Goal: Task Accomplishment & Management: Use online tool/utility

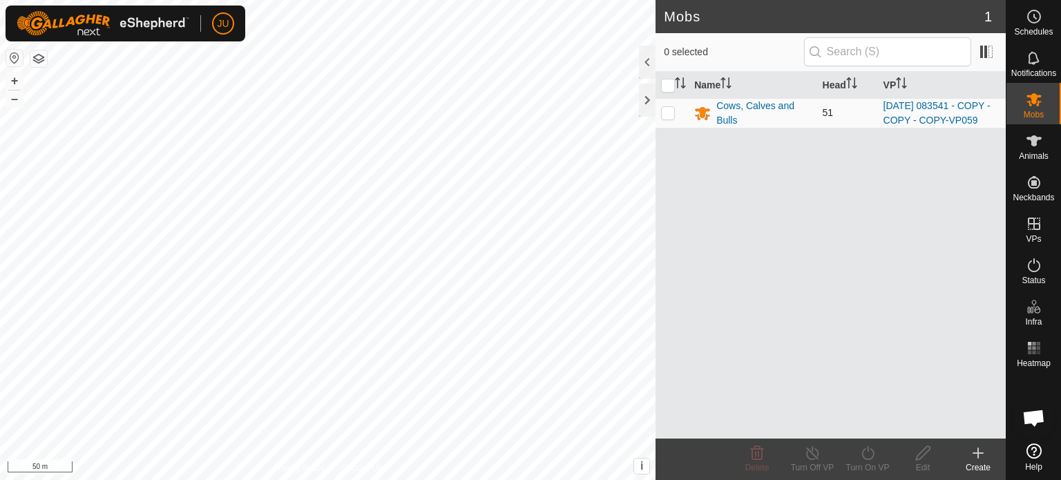
click at [666, 117] on p-checkbox at bounding box center [668, 112] width 14 height 11
checkbox input "true"
click at [666, 117] on p-checkbox at bounding box center [668, 112] width 14 height 11
checkbox input "false"
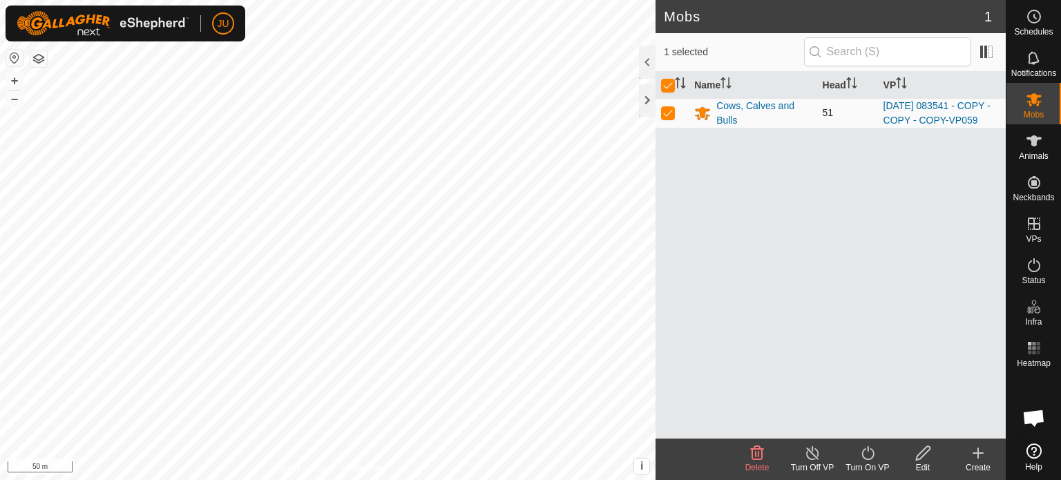
checkbox input "false"
click at [666, 117] on p-checkbox at bounding box center [668, 112] width 14 height 11
checkbox input "true"
click at [666, 117] on p-checkbox at bounding box center [668, 112] width 14 height 11
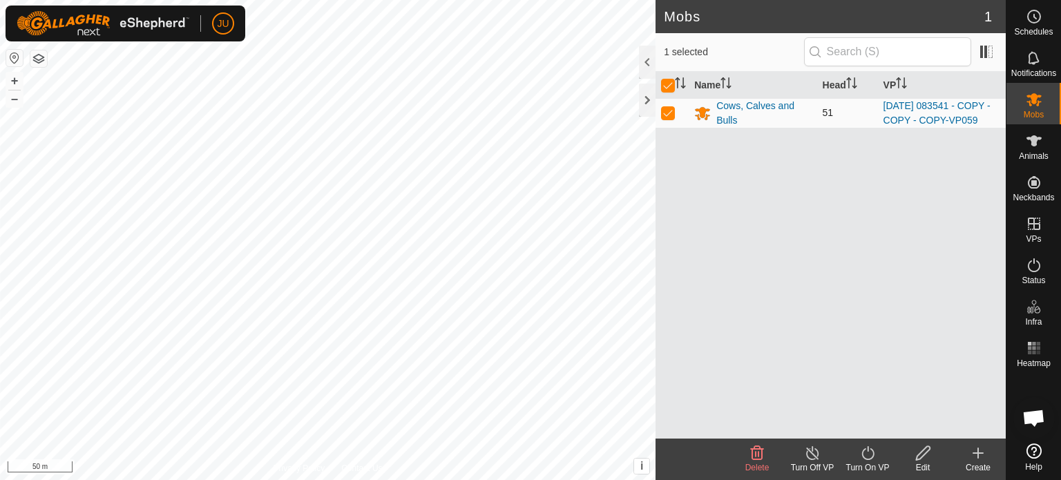
checkbox input "false"
click at [668, 115] on p-checkbox at bounding box center [668, 112] width 14 height 11
checkbox input "true"
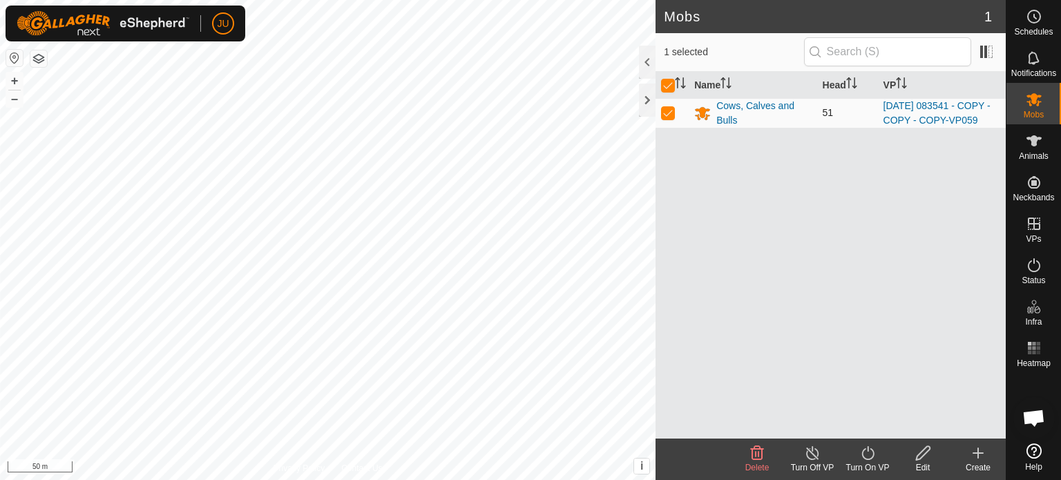
click at [668, 115] on p-checkbox at bounding box center [668, 112] width 14 height 11
checkbox input "false"
click at [668, 118] on p-checkbox at bounding box center [668, 112] width 14 height 11
checkbox input "true"
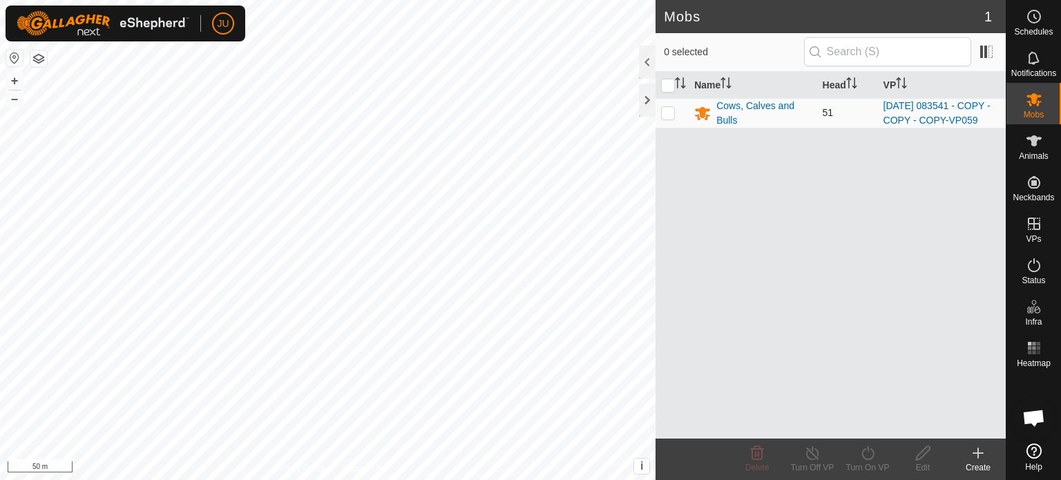
checkbox input "true"
click at [668, 118] on p-checkbox at bounding box center [668, 112] width 14 height 11
checkbox input "false"
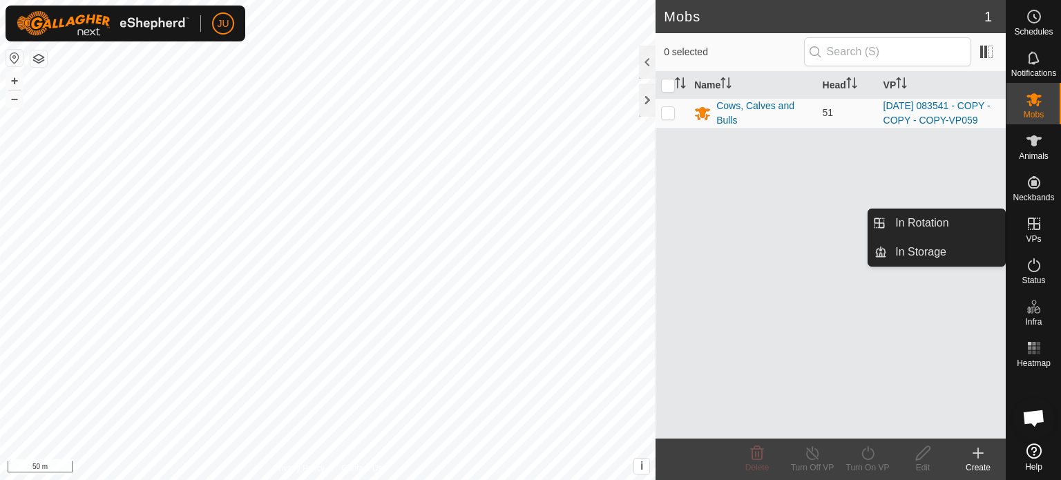
click at [1034, 226] on icon at bounding box center [1034, 223] width 17 height 17
click at [942, 219] on link "In Rotation" at bounding box center [946, 223] width 118 height 28
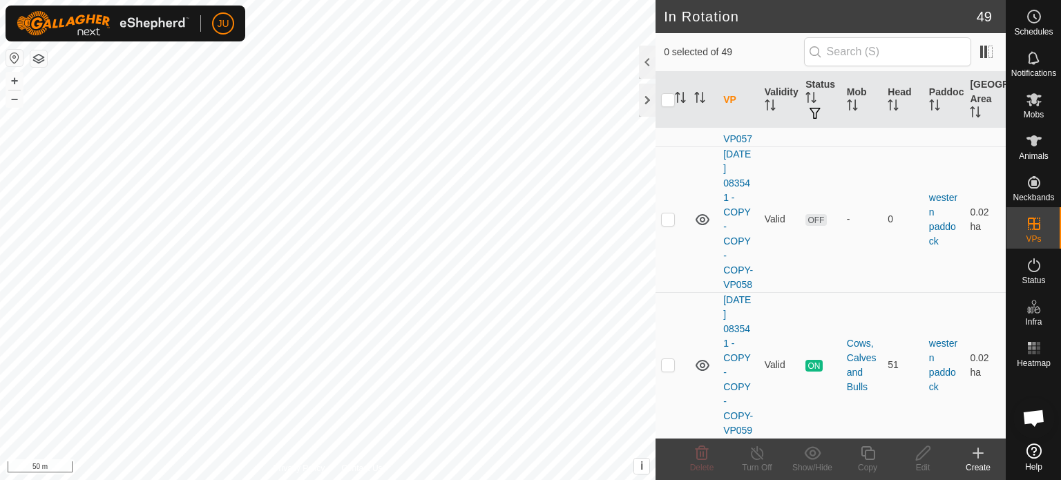
scroll to position [8237, 0]
click at [668, 359] on p-checkbox at bounding box center [668, 364] width 14 height 11
checkbox input "true"
click at [864, 452] on icon at bounding box center [867, 453] width 17 height 17
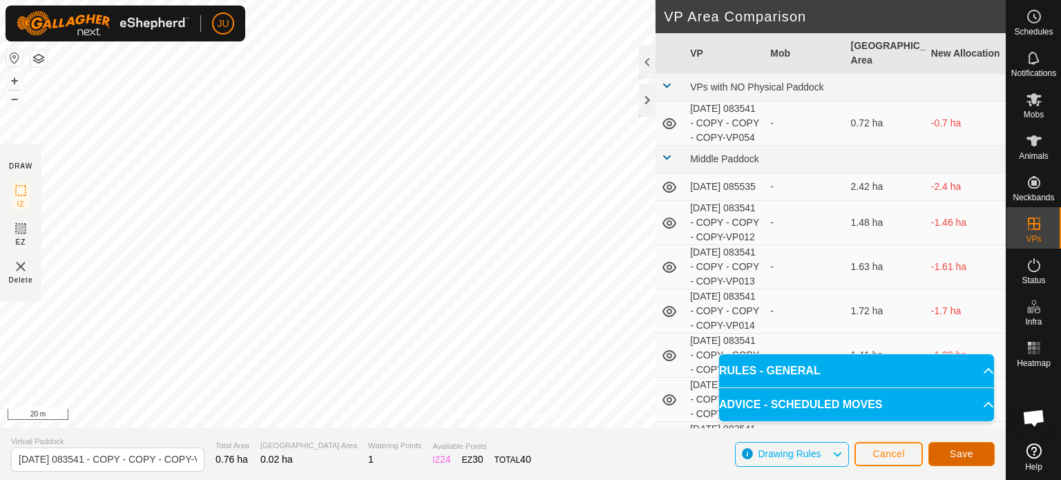
click at [959, 454] on span "Save" at bounding box center [961, 453] width 23 height 11
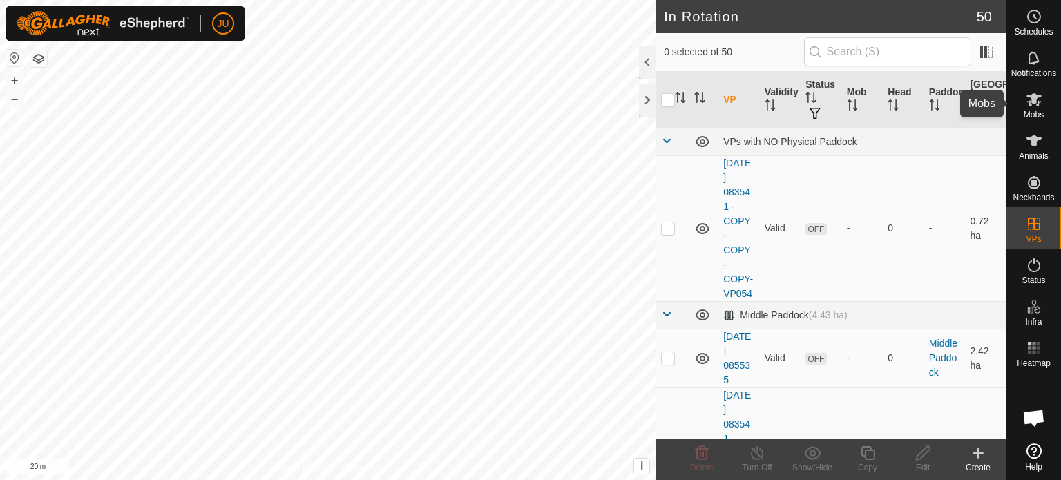
click at [1028, 100] on icon at bounding box center [1034, 99] width 17 height 17
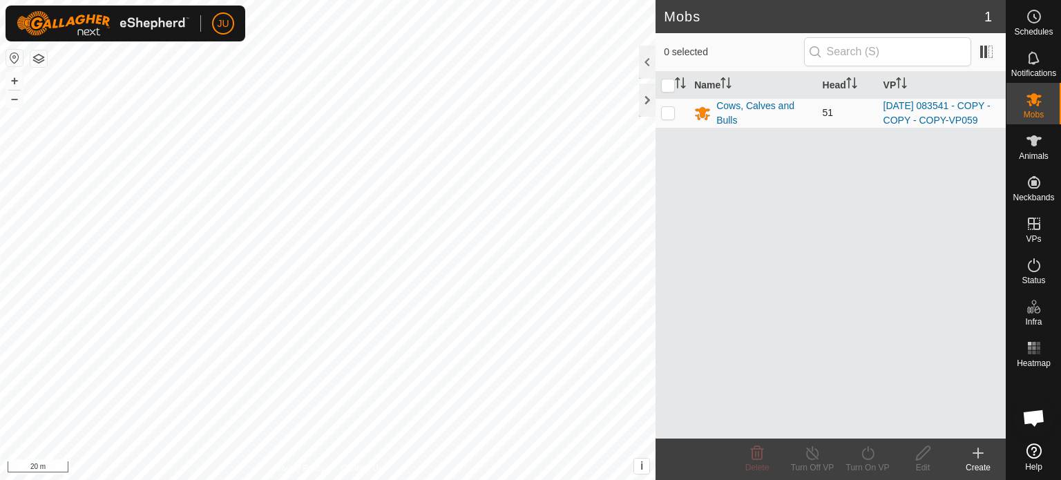
click at [668, 118] on p-checkbox at bounding box center [668, 112] width 14 height 11
checkbox input "true"
click at [869, 449] on icon at bounding box center [867, 453] width 17 height 17
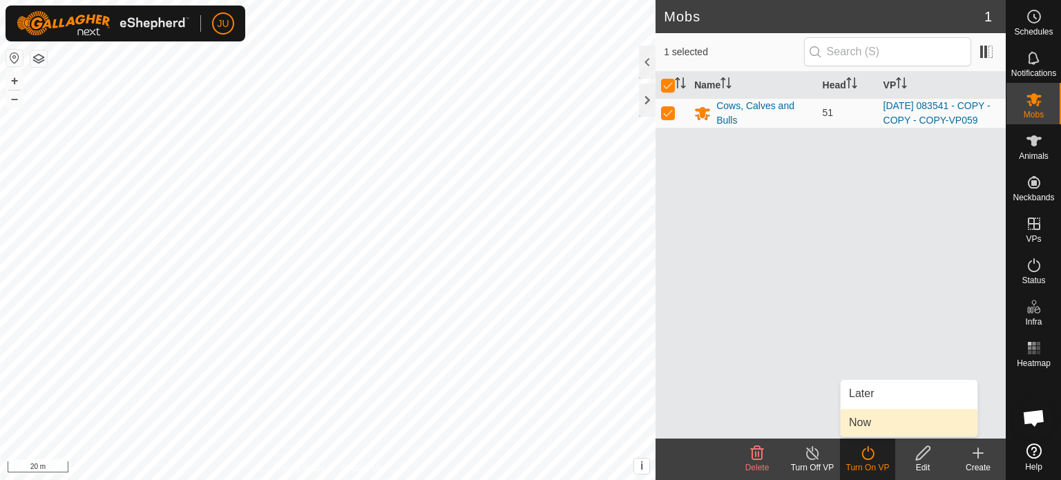
click at [891, 417] on link "Now" at bounding box center [908, 423] width 137 height 28
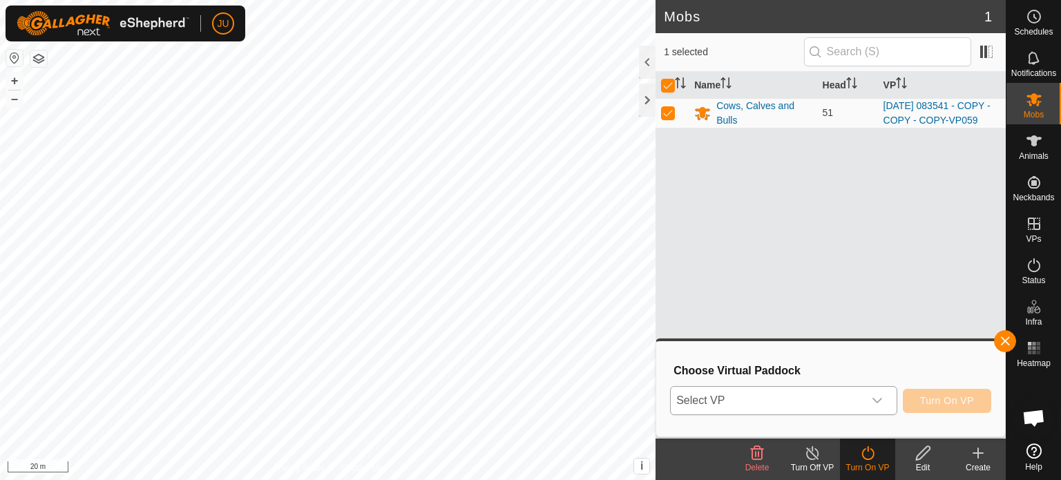
click at [881, 403] on icon "dropdown trigger" at bounding box center [877, 400] width 11 height 11
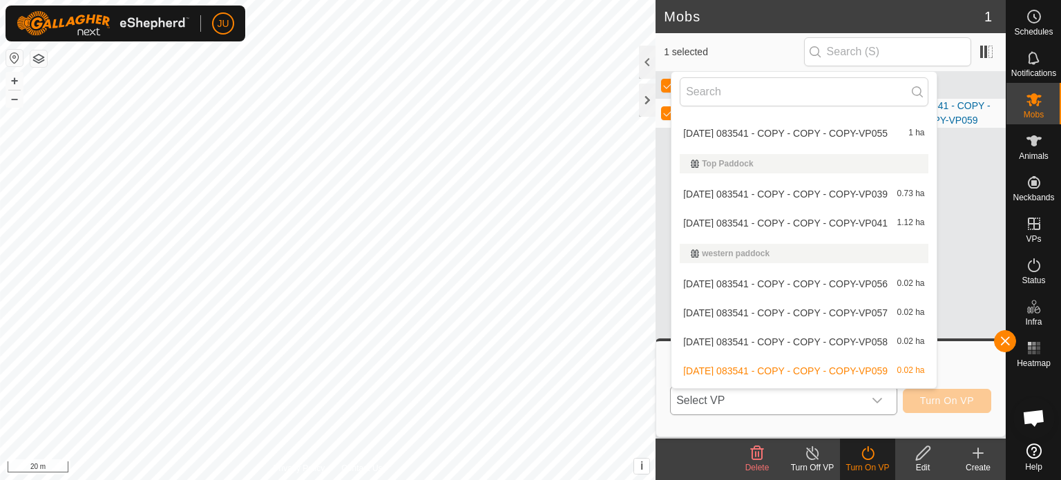
scroll to position [1300, 0]
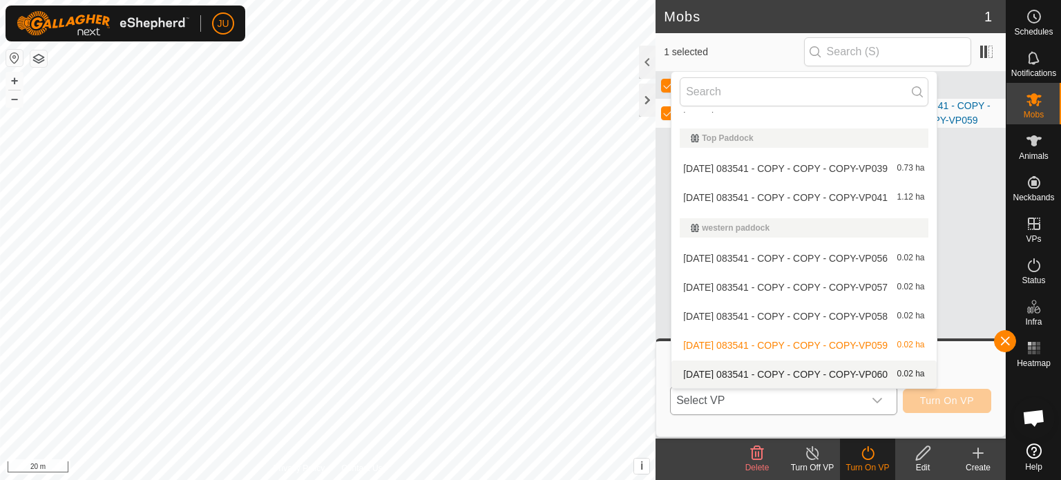
click at [776, 371] on li "[DATE] 083541 - COPY - COPY - COPY-VP060 0.02 ha" at bounding box center [803, 374] width 264 height 28
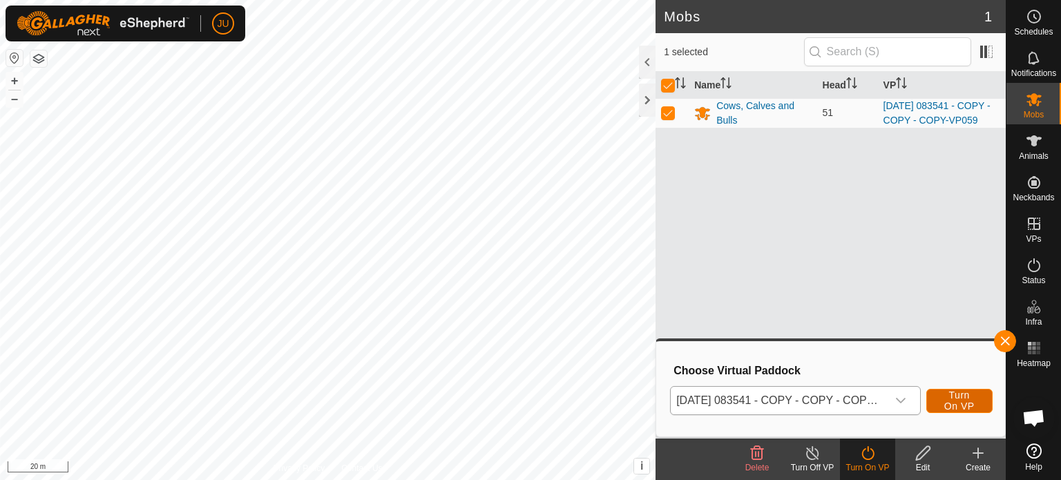
click at [959, 401] on span "Turn On VP" at bounding box center [959, 400] width 32 height 22
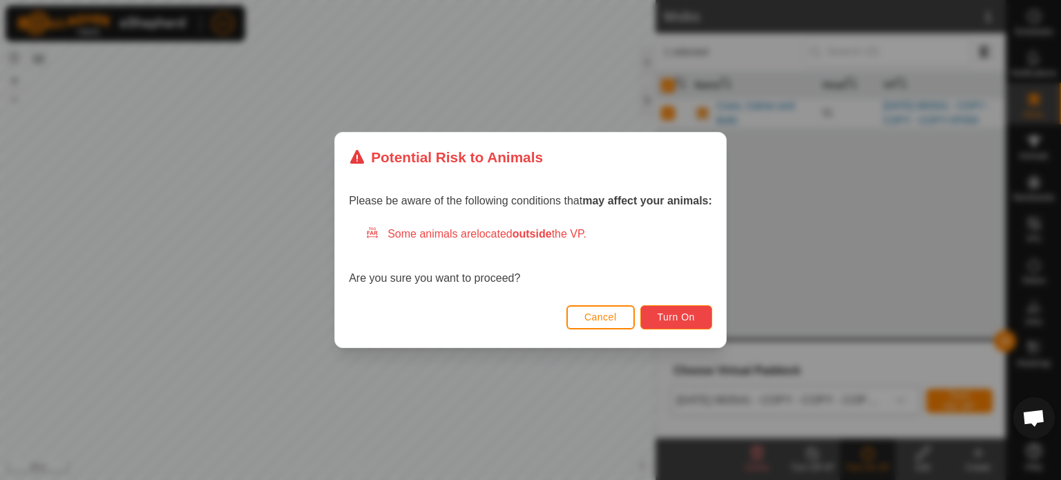
click at [691, 312] on span "Turn On" at bounding box center [675, 316] width 37 height 11
